Goal: Navigation & Orientation: Understand site structure

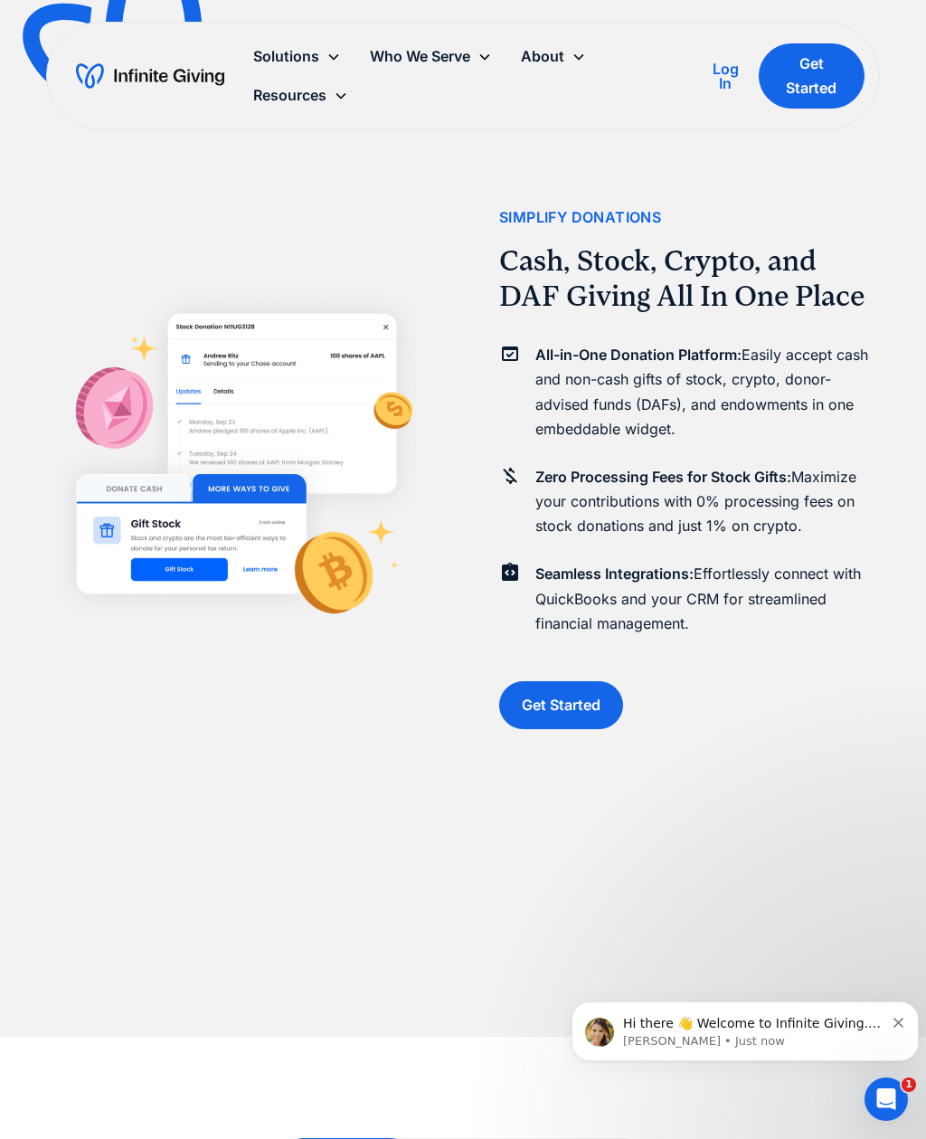
scroll to position [4681, 0]
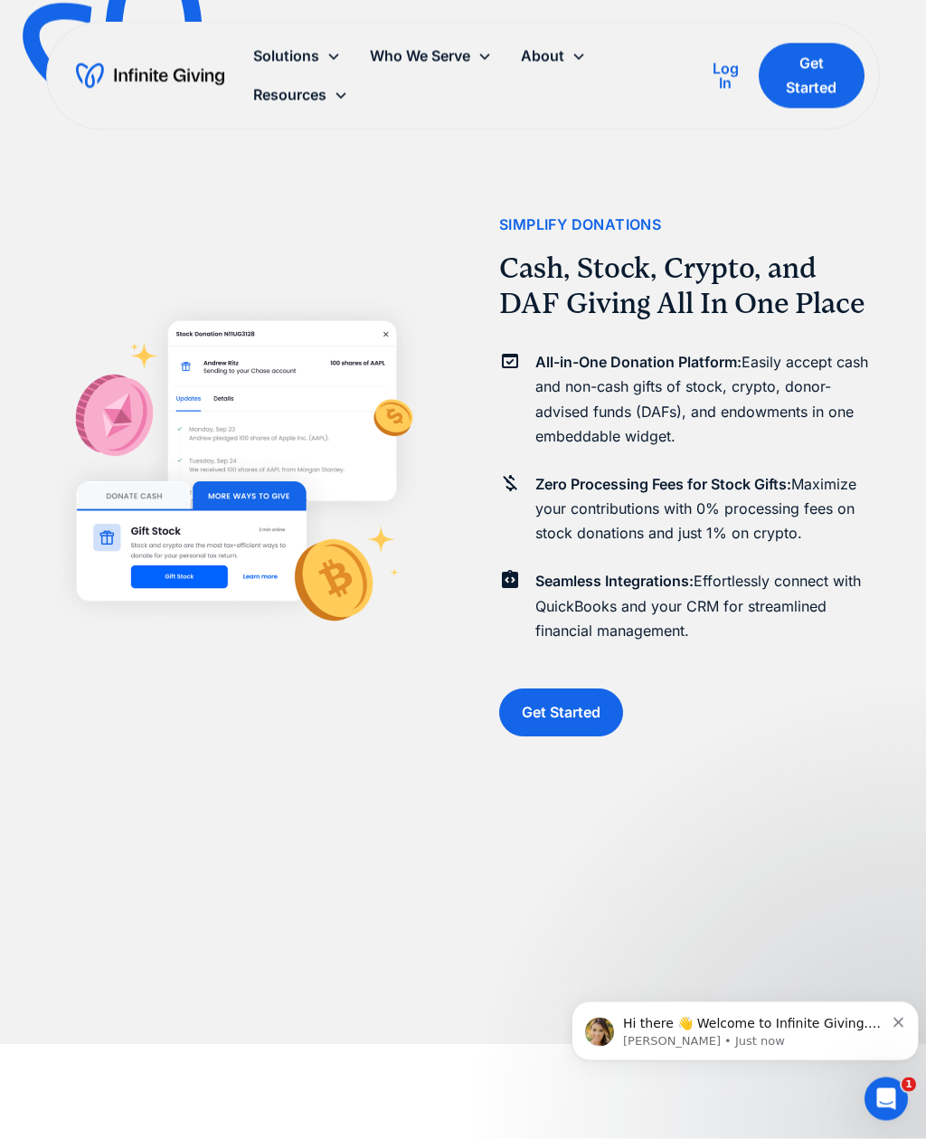
click at [122, 79] on img "home" at bounding box center [150, 76] width 148 height 29
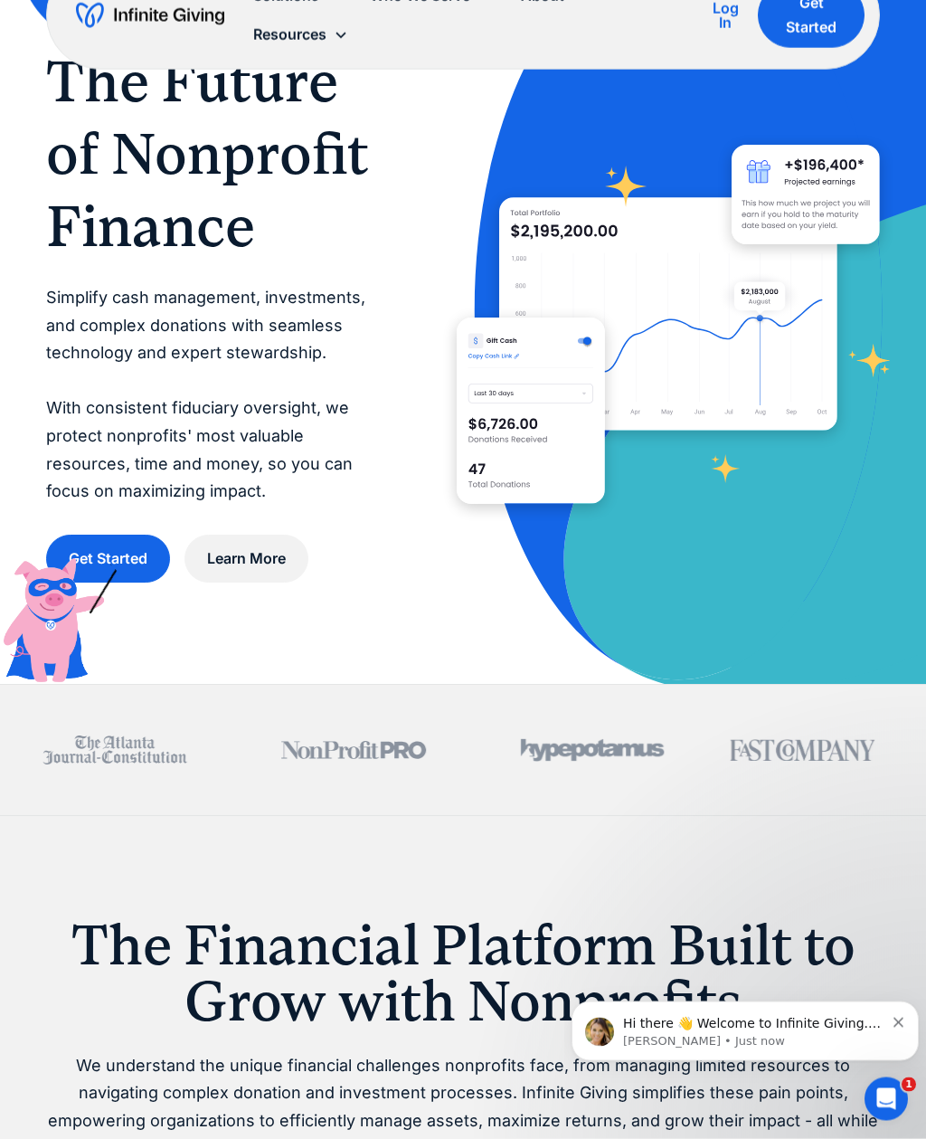
scroll to position [30, 0]
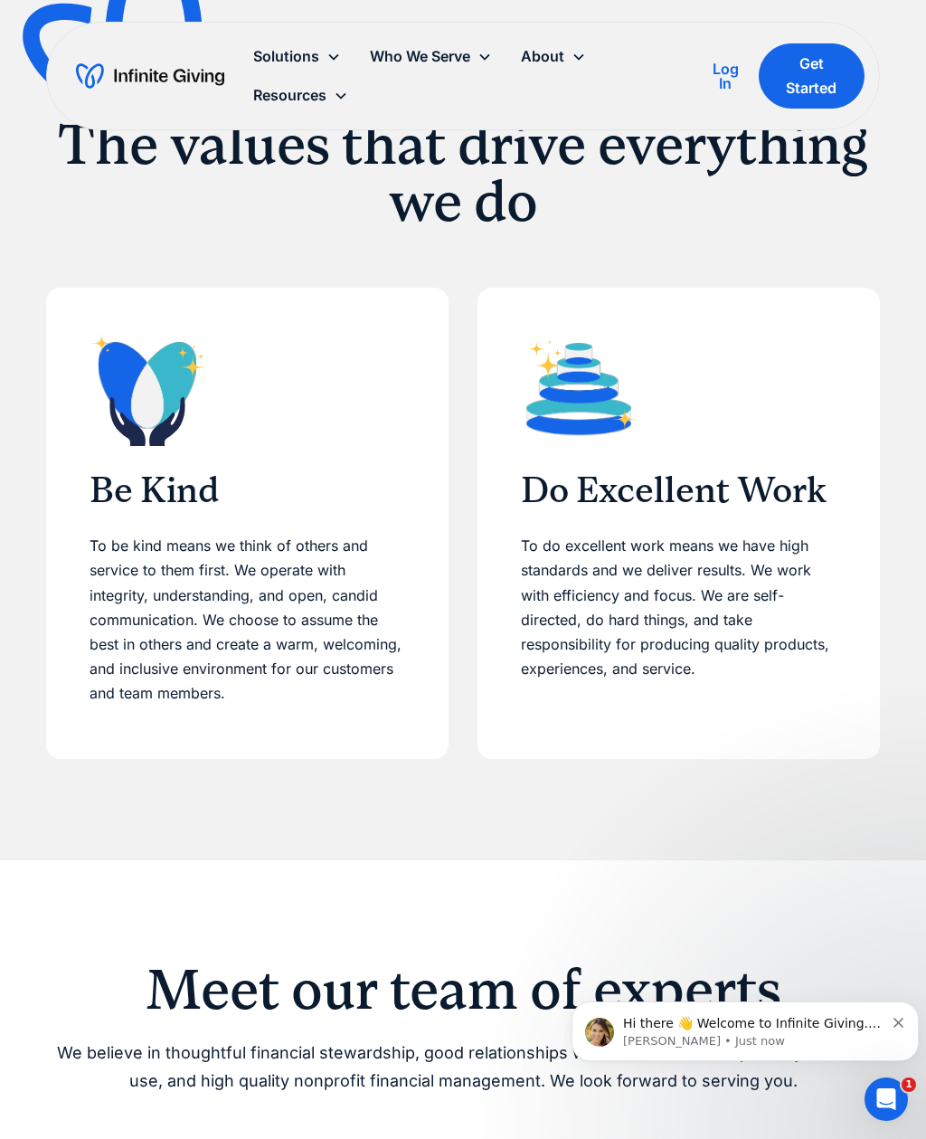
scroll to position [541, 0]
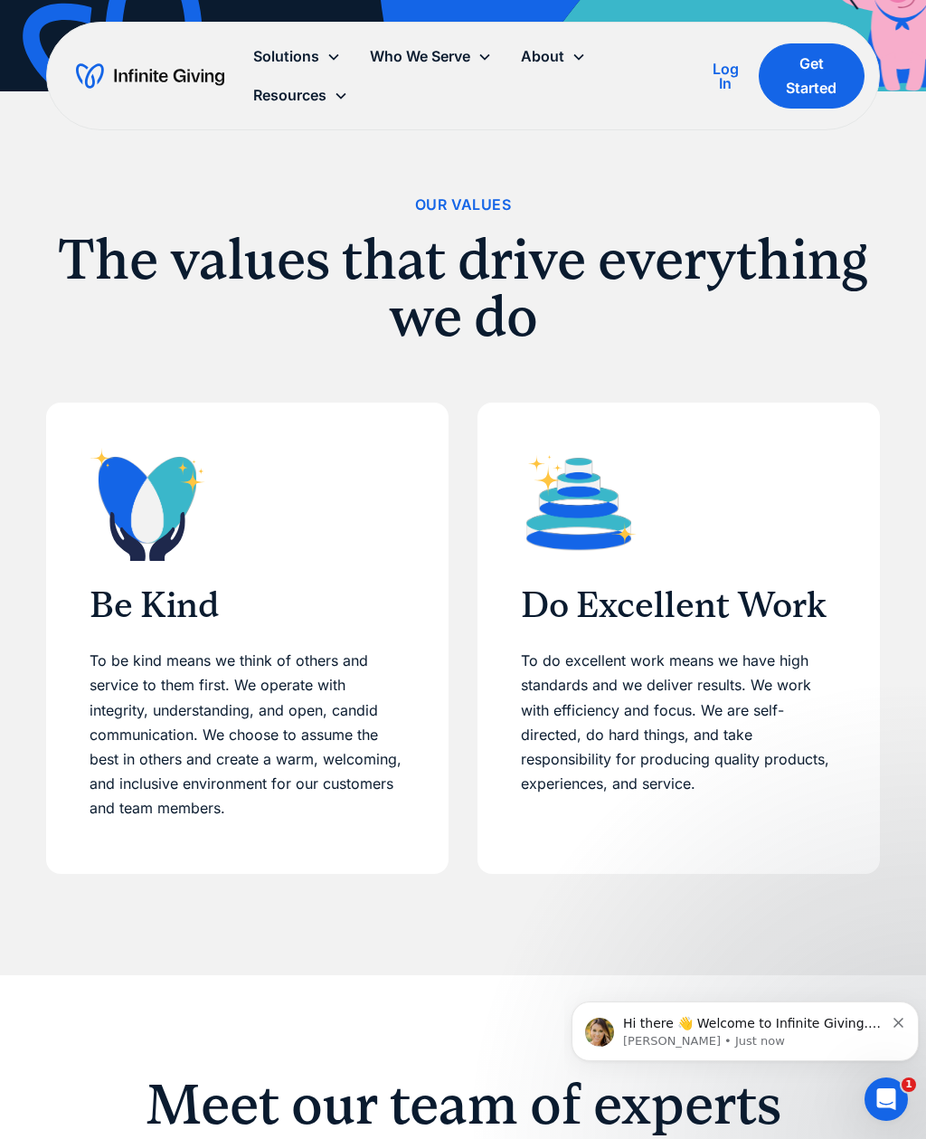
click at [108, 68] on img "home" at bounding box center [150, 76] width 148 height 29
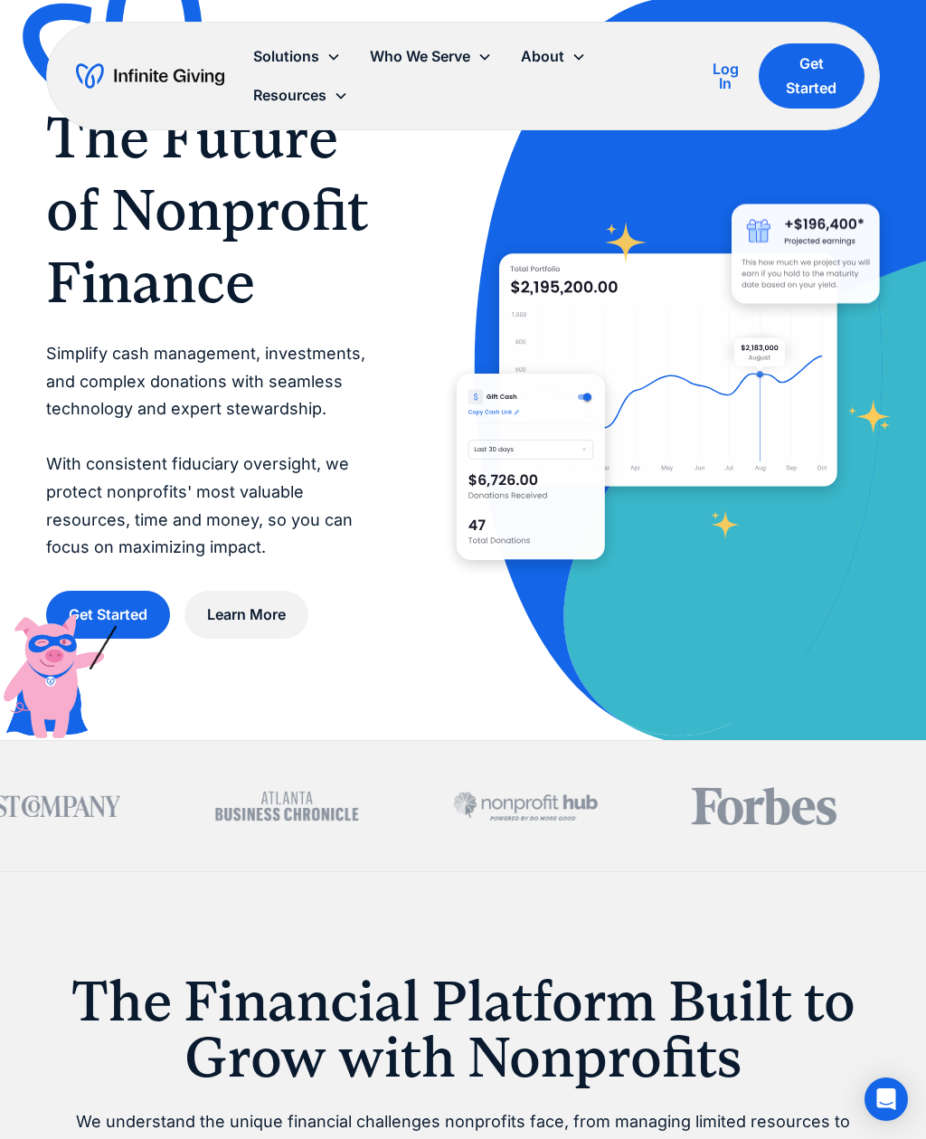
click at [286, 41] on div "Solutions" at bounding box center [297, 56] width 117 height 39
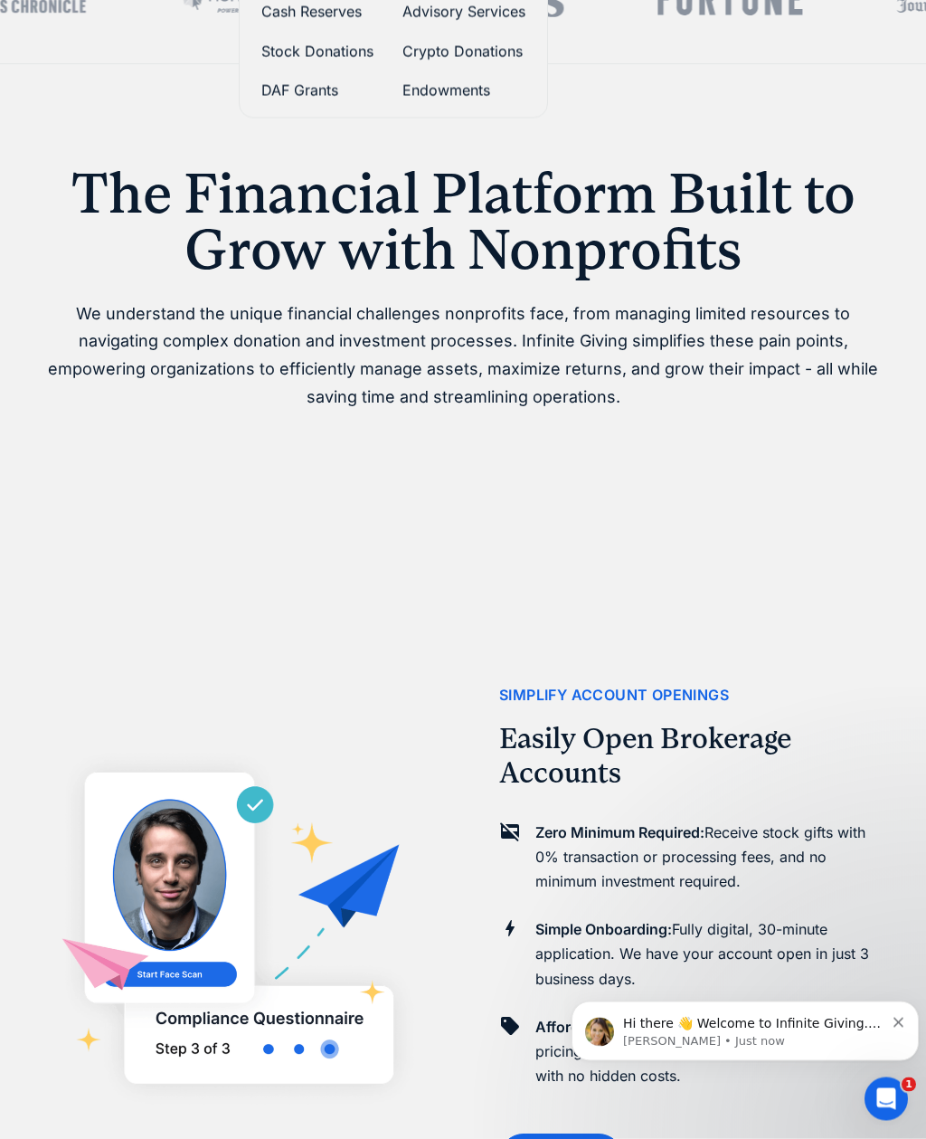
scroll to position [808, 0]
click at [139, 195] on h1 "The Financial Platform Built to Grow with Nonprofits" at bounding box center [463, 222] width 834 height 113
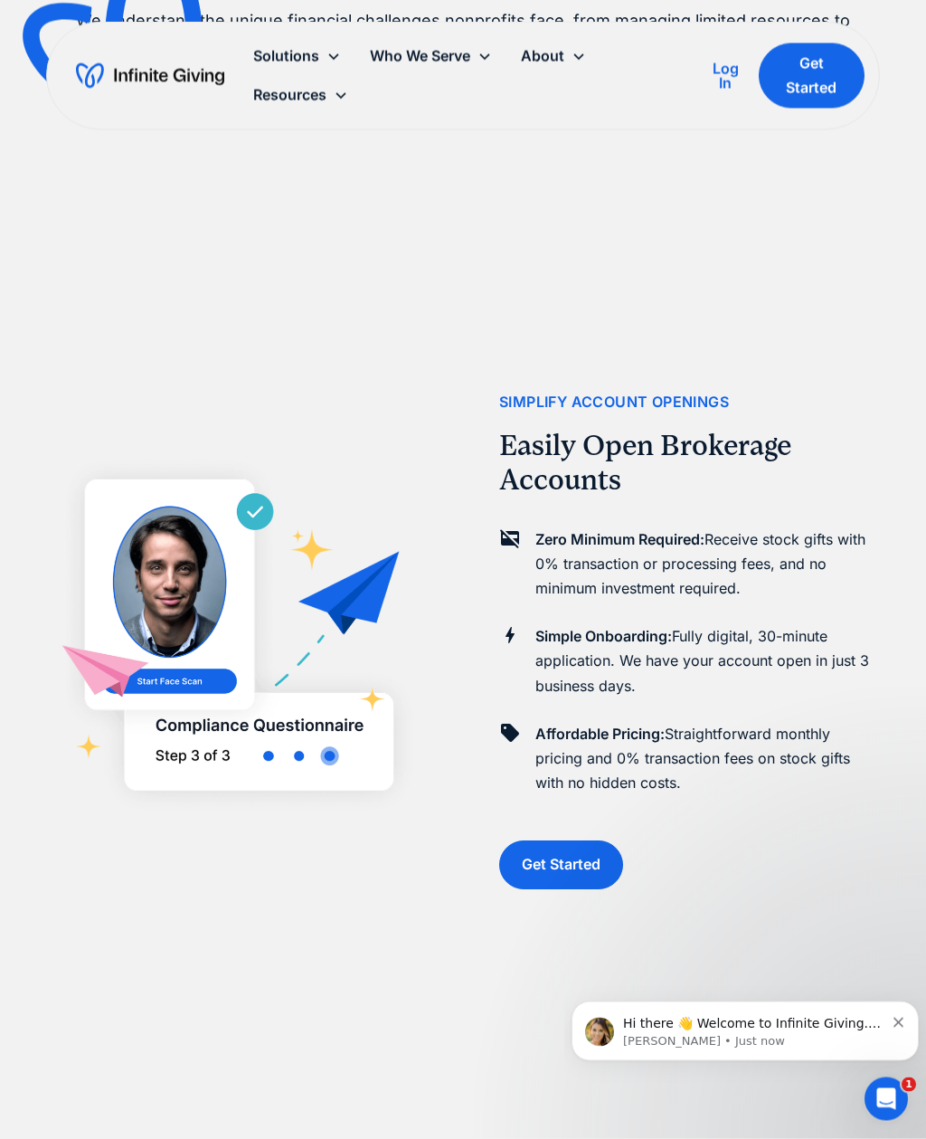
scroll to position [0, 0]
